Goal: Find specific page/section: Find specific page/section

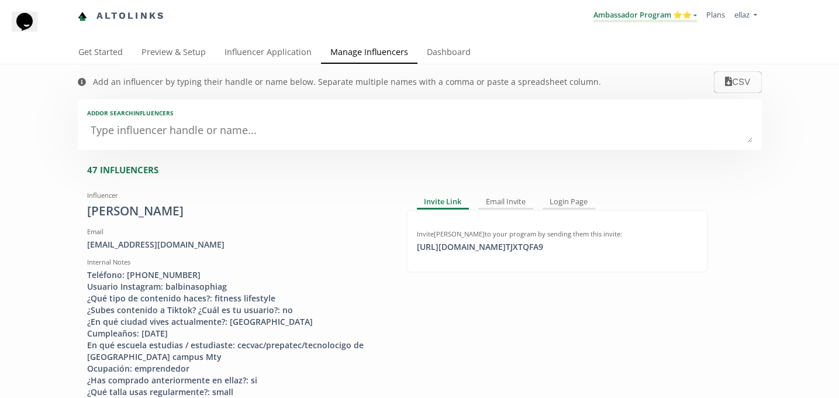
click at [638, 20] on link "Ambassador Program ⭐️⭐️" at bounding box center [646, 15] width 104 height 13
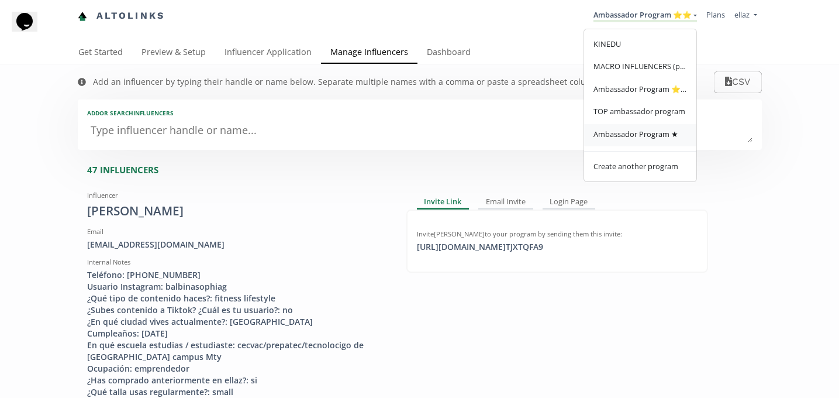
click at [637, 133] on span "Ambassador Program ★" at bounding box center [636, 134] width 85 height 11
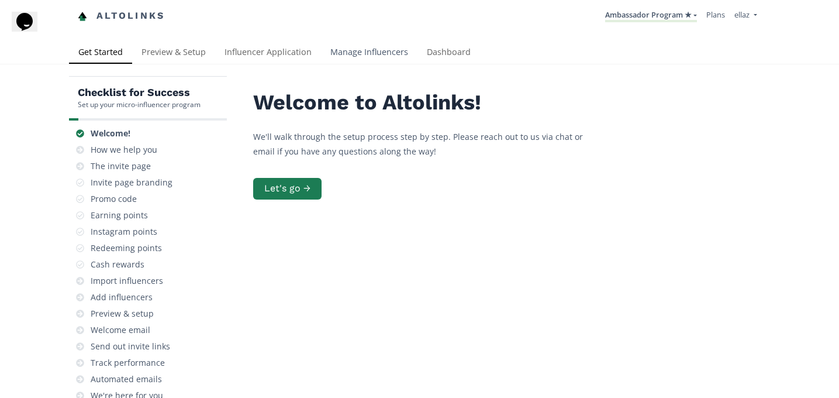
click at [393, 56] on link "Manage Influencers" at bounding box center [369, 53] width 97 height 23
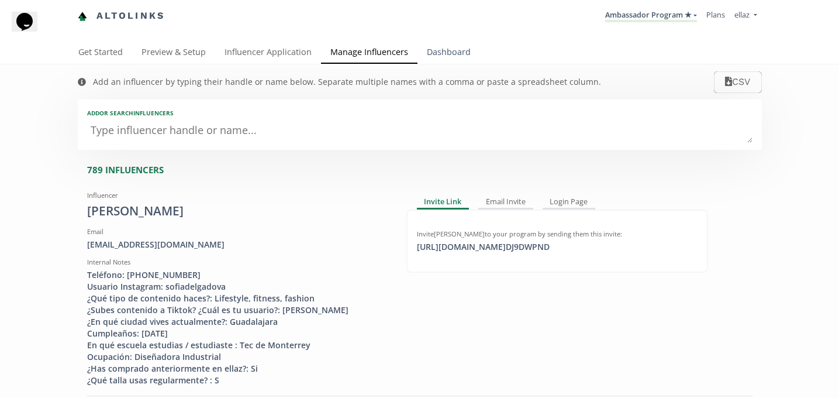
click at [423, 56] on link "Dashboard" at bounding box center [449, 53] width 63 height 23
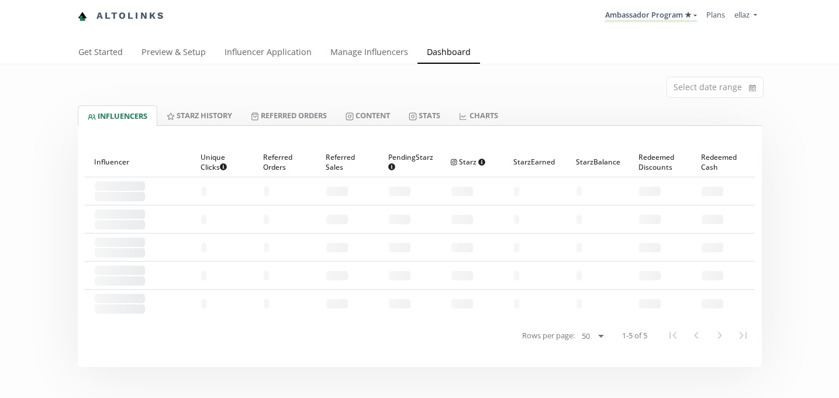
click at [438, 56] on link "Dashboard" at bounding box center [449, 53] width 63 height 23
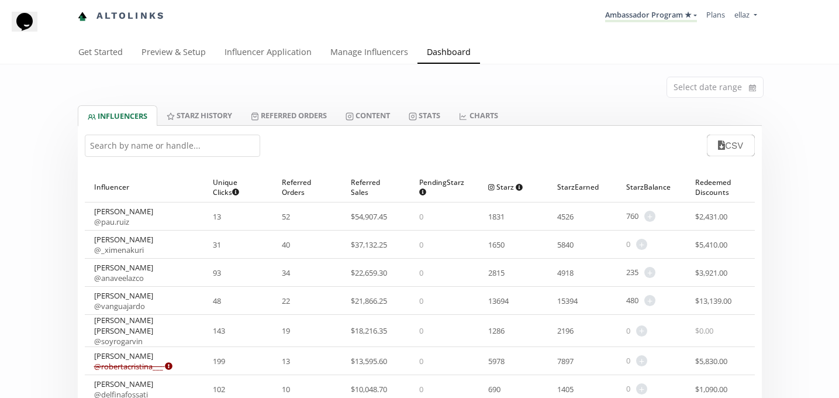
click at [144, 151] on input "text" at bounding box center [172, 146] width 175 height 22
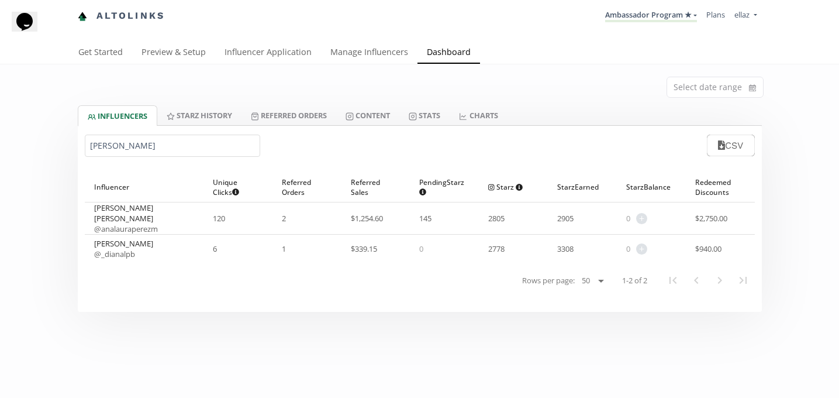
type input "[PERSON_NAME]"
